Goal: Information Seeking & Learning: Find specific fact

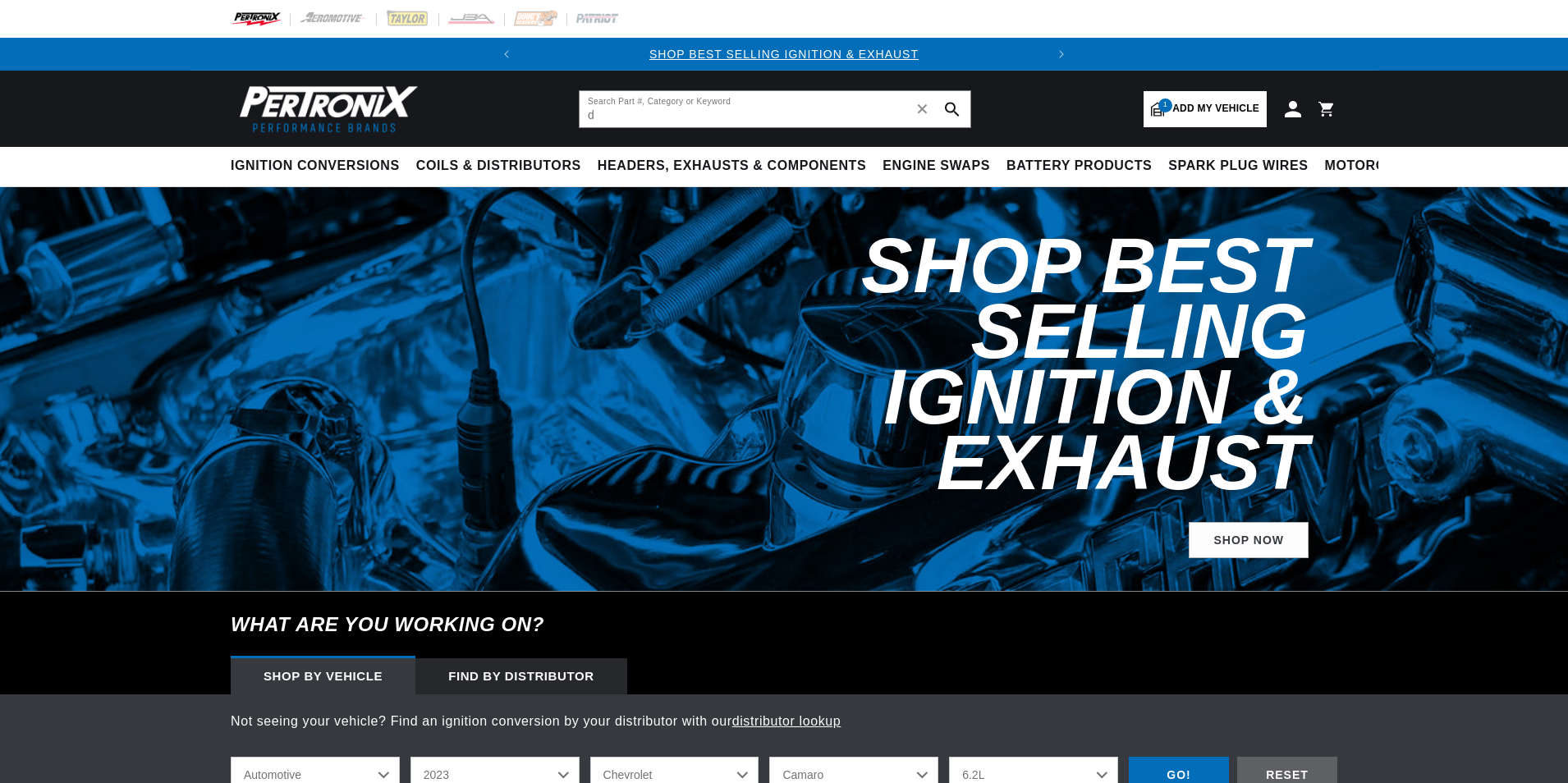
select select "2023"
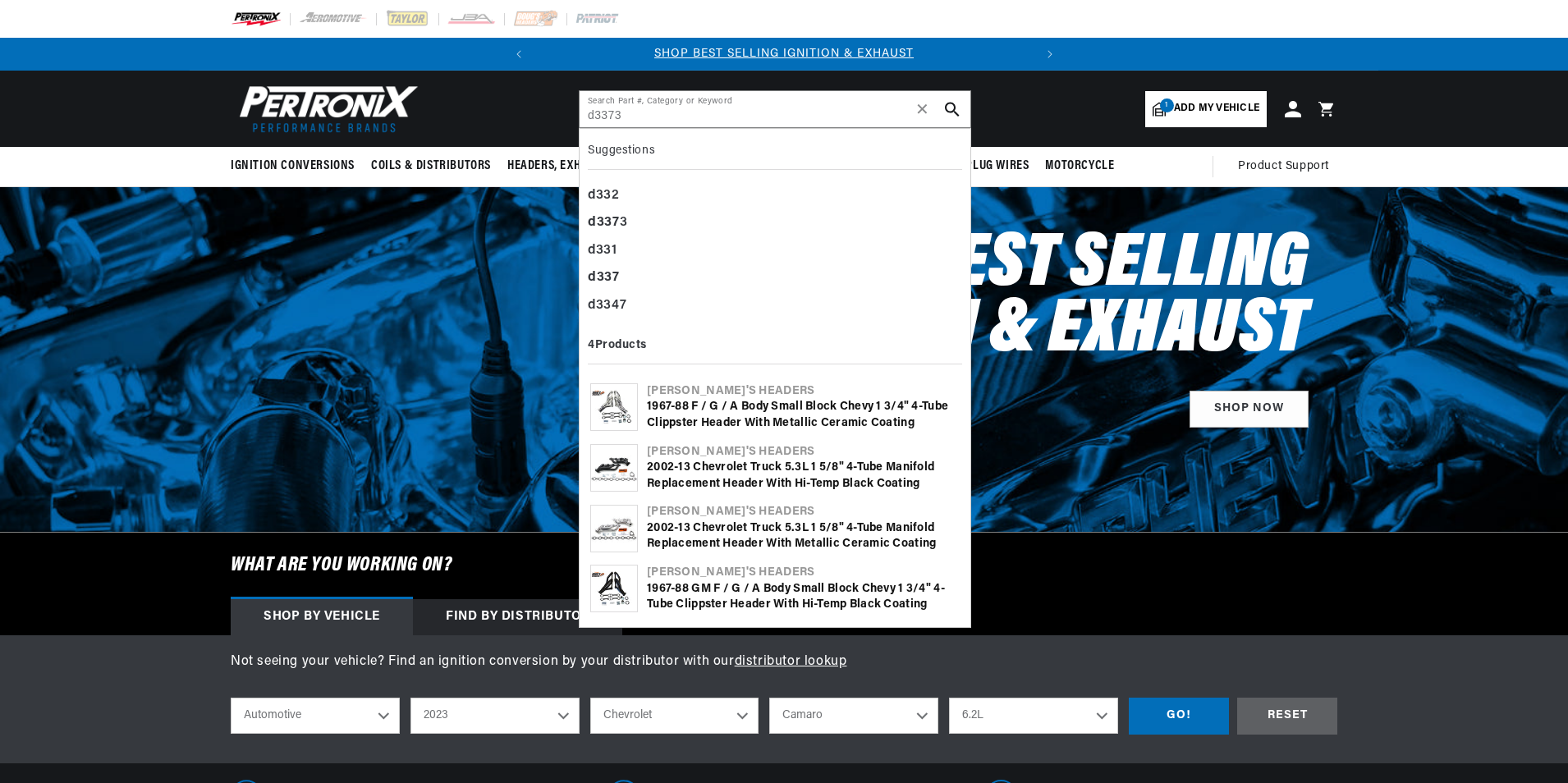
type input "d3373"
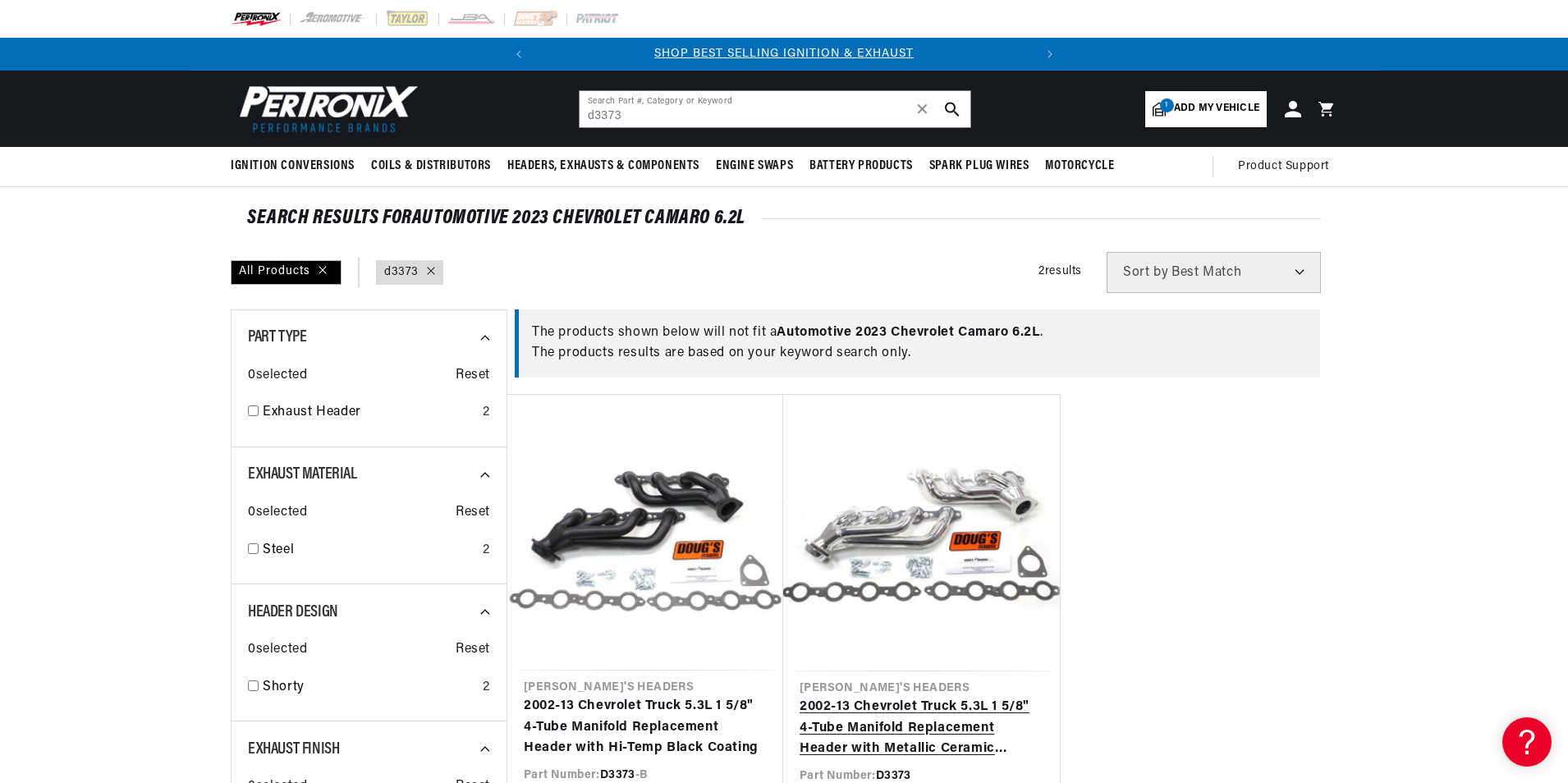
scroll to position [137, 0]
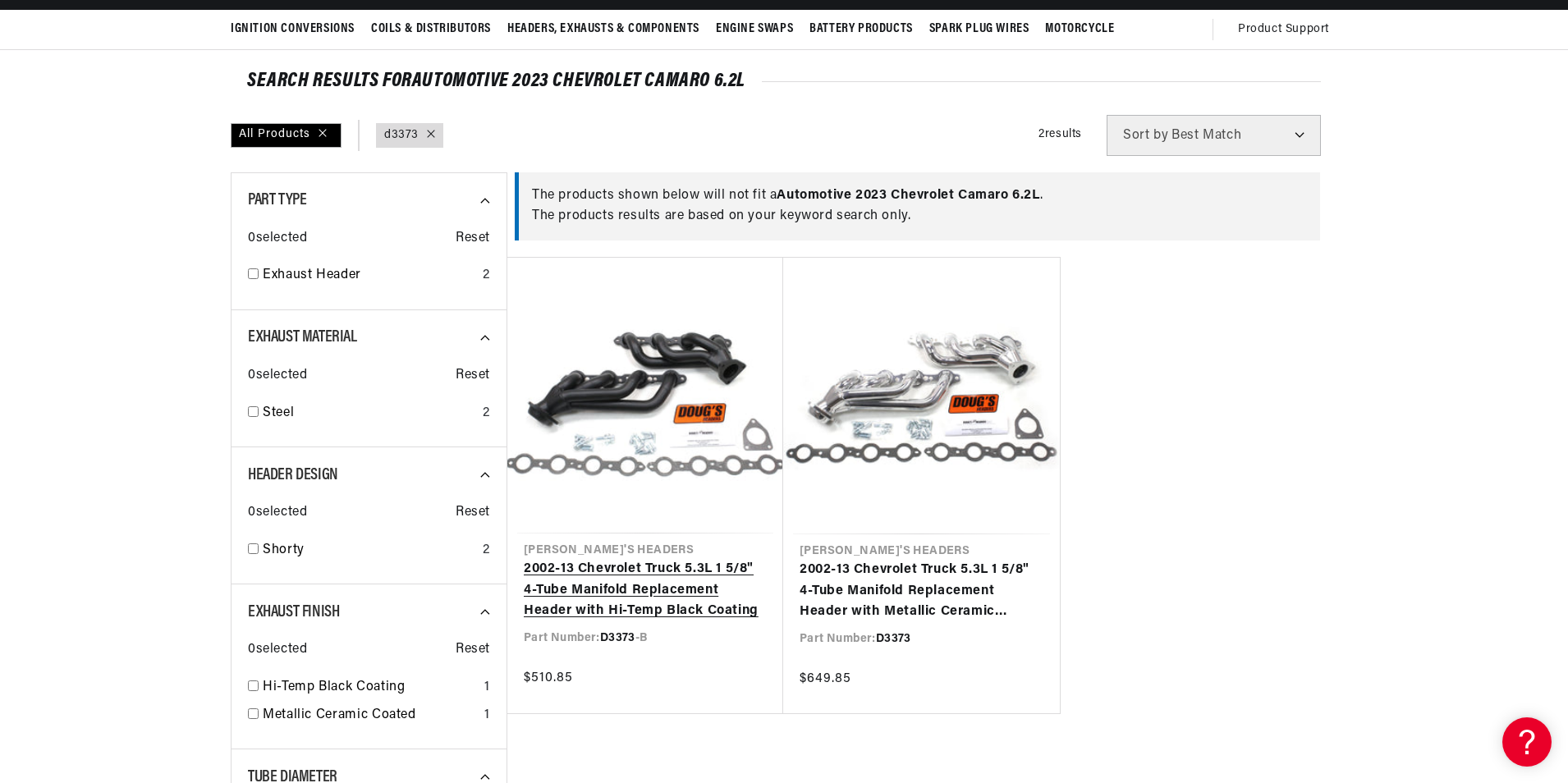
click at [657, 559] on link "2002-13 Chevrolet Truck 5.3L 1 5/8" 4-Tube Manifold Replacement Header with Hi-…" at bounding box center [645, 590] width 243 height 63
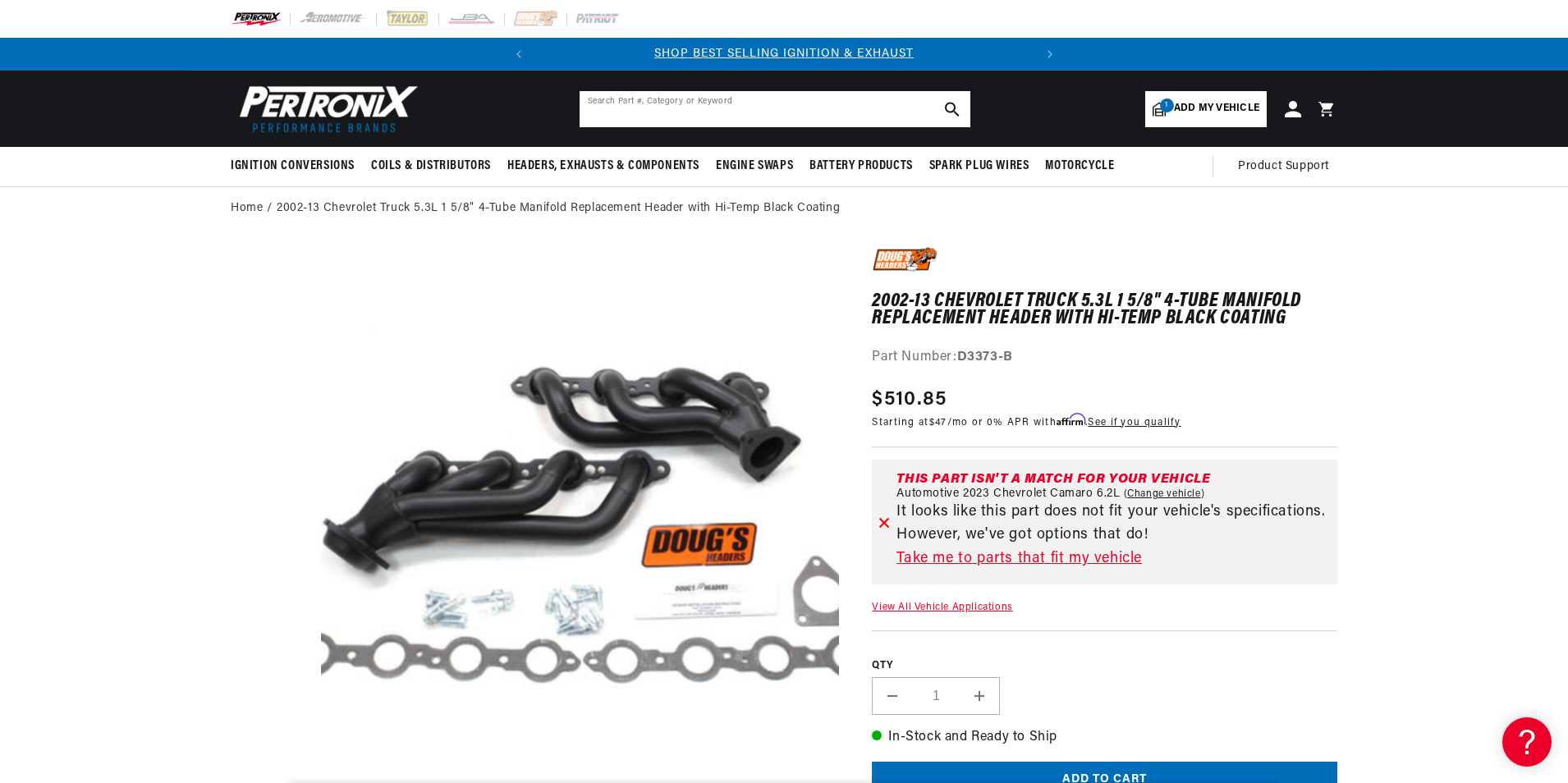
click at [646, 114] on input "text" at bounding box center [775, 109] width 391 height 36
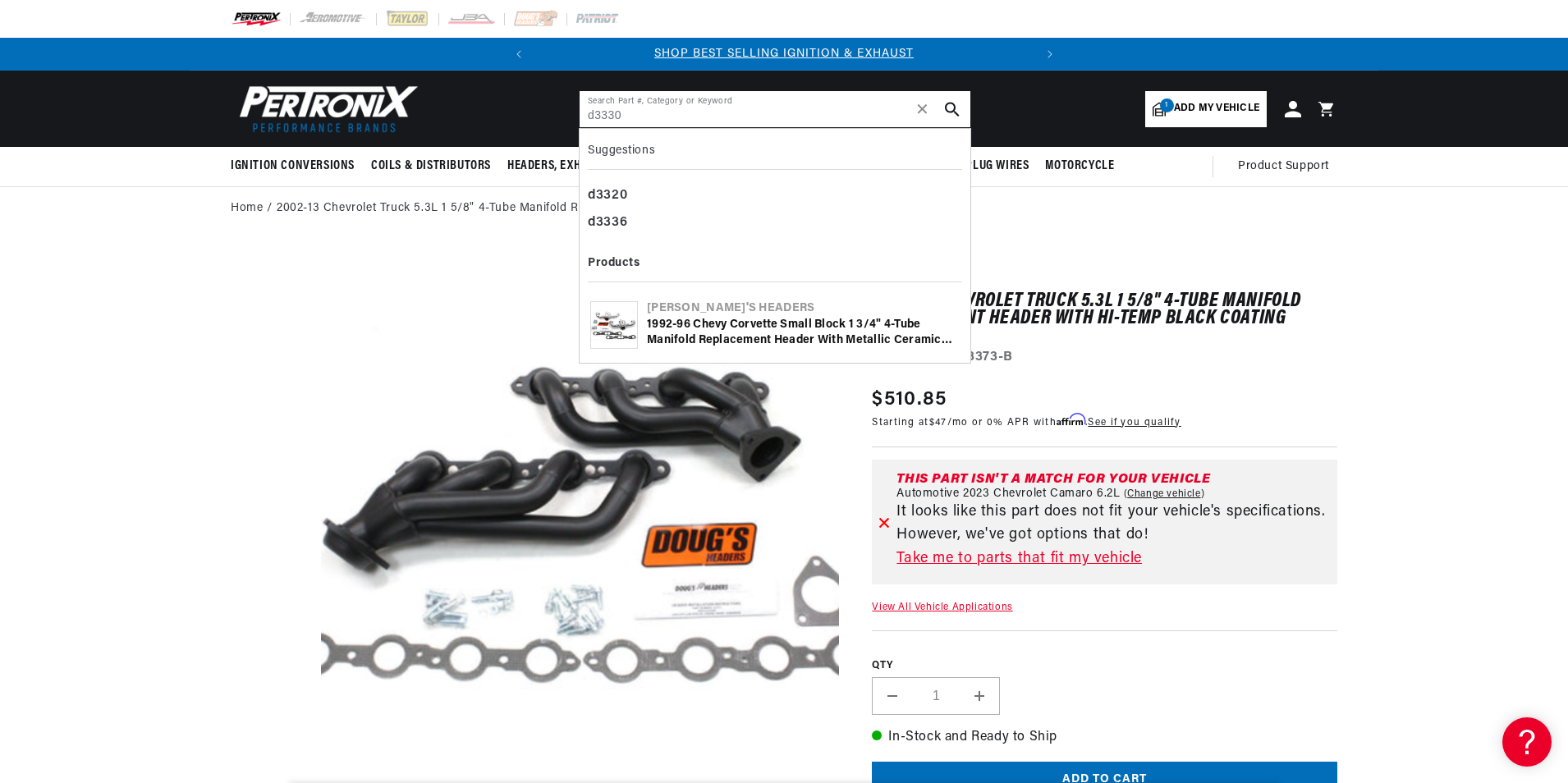
type input "d3330"
click at [776, 303] on div "[PERSON_NAME]'s Headers" at bounding box center [803, 308] width 313 height 17
